Goal: Task Accomplishment & Management: Use online tool/utility

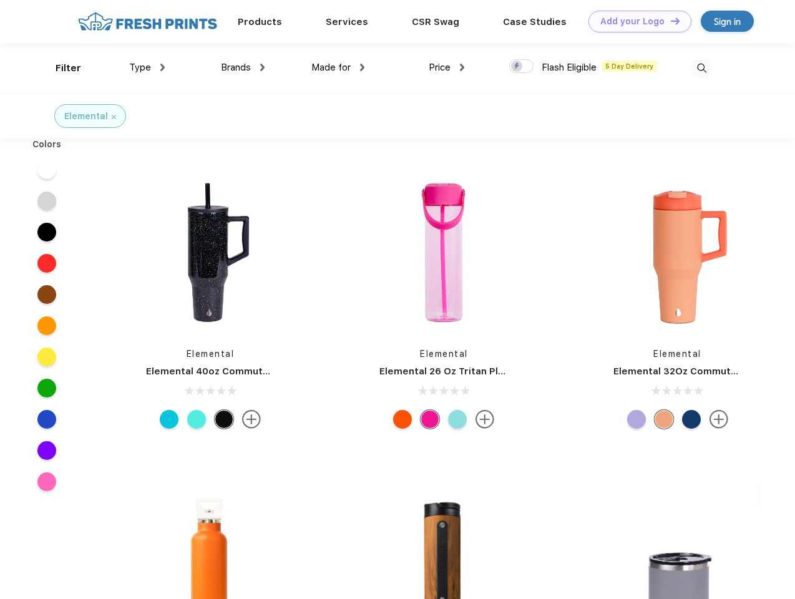
click at [635, 21] on link "Add your Logo Design Tool" at bounding box center [639, 22] width 103 height 22
click at [0, 0] on div "Design Tool" at bounding box center [0, 0] width 0 height 0
click at [670, 21] on link "Add your Logo Design Tool" at bounding box center [639, 22] width 103 height 22
click at [60, 68] on div "Filter" at bounding box center [69, 68] width 26 height 14
click at [147, 67] on span "Type" at bounding box center [140, 67] width 22 height 11
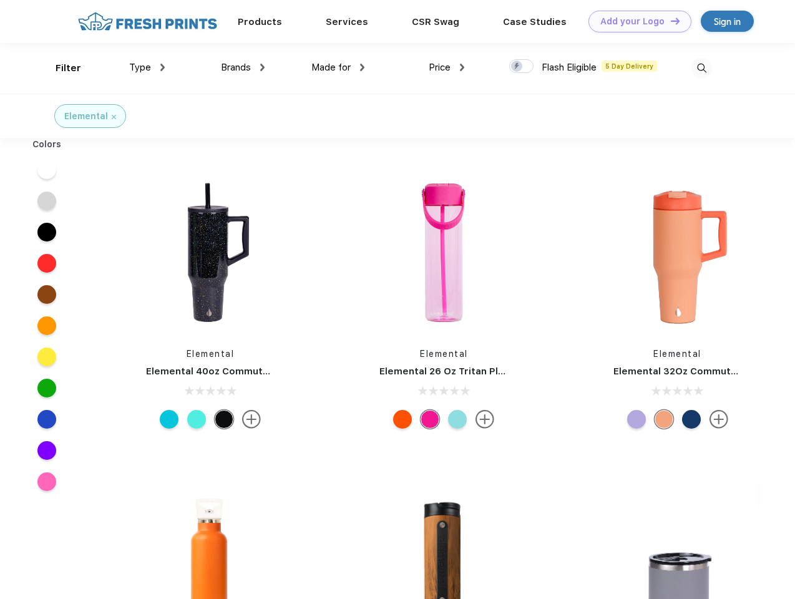
click at [243, 67] on span "Brands" at bounding box center [236, 67] width 30 height 11
click at [338, 67] on span "Made for" at bounding box center [330, 67] width 39 height 11
click at [447, 67] on span "Price" at bounding box center [440, 67] width 22 height 11
click at [522, 67] on div at bounding box center [521, 66] width 24 height 14
click at [517, 67] on input "checkbox" at bounding box center [513, 63] width 8 height 8
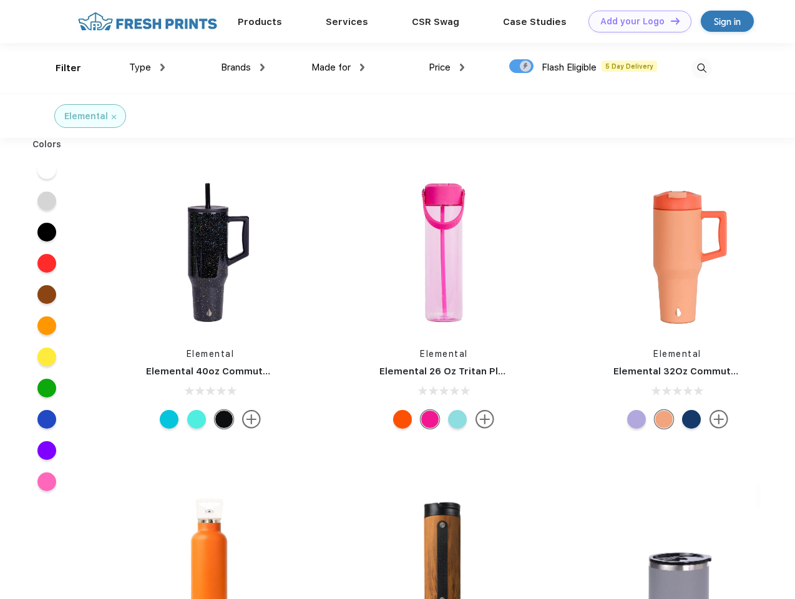
click at [701, 68] on img at bounding box center [701, 68] width 21 height 21
